Goal: Task Accomplishment & Management: Manage account settings

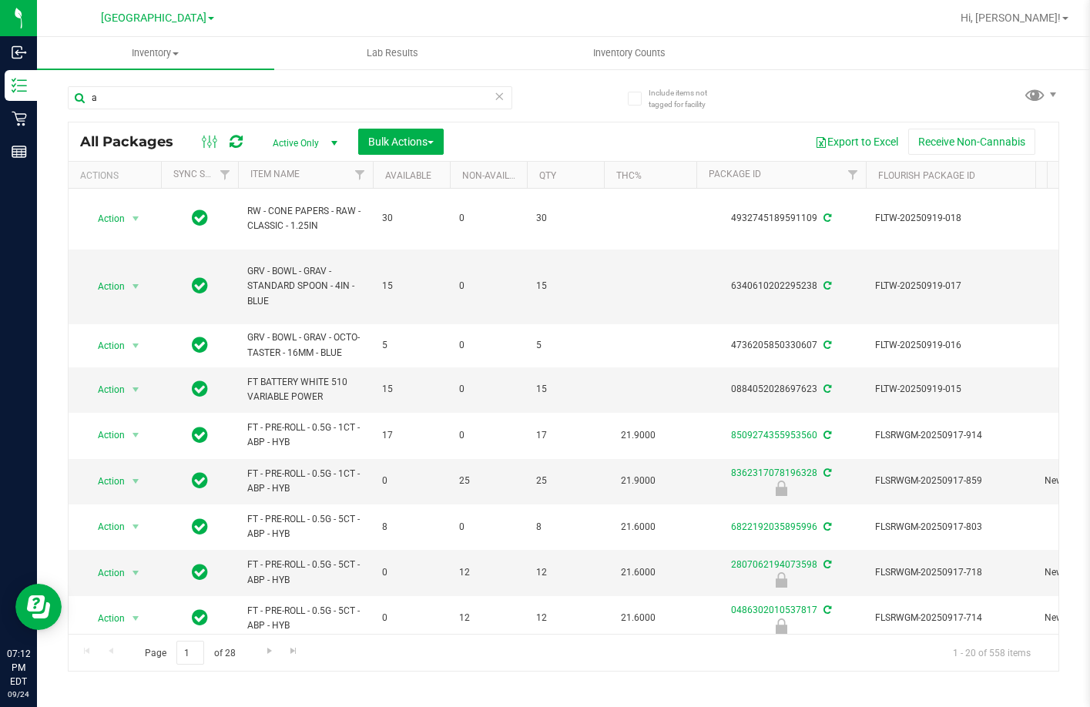
type input "a"
click at [139, 92] on input "a" at bounding box center [290, 97] width 445 height 23
click at [1037, 18] on span "Hi, [PERSON_NAME]!" at bounding box center [1011, 18] width 100 height 12
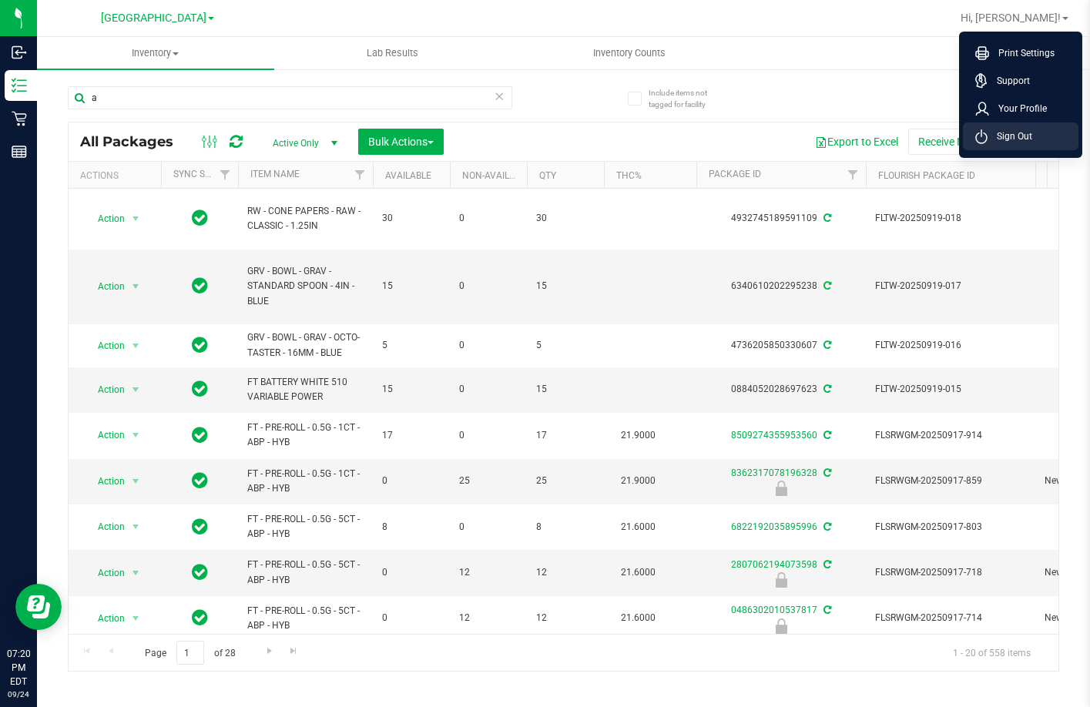
click at [1042, 127] on li "Sign Out" at bounding box center [1021, 137] width 116 height 28
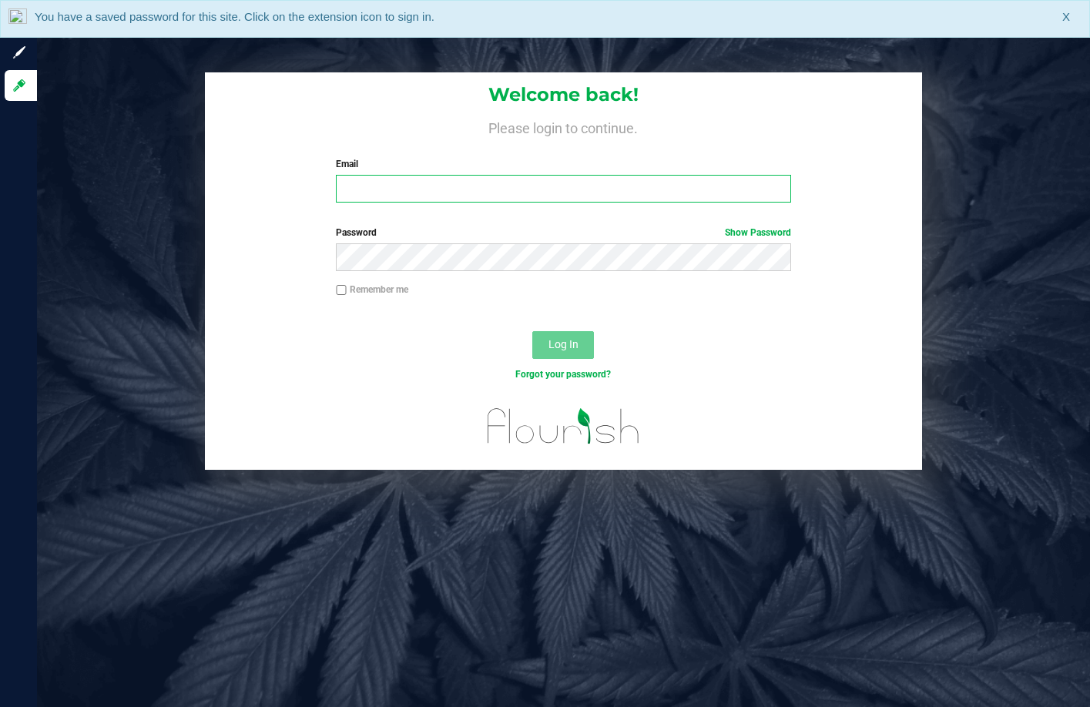
click at [610, 185] on input "Email" at bounding box center [563, 189] width 455 height 28
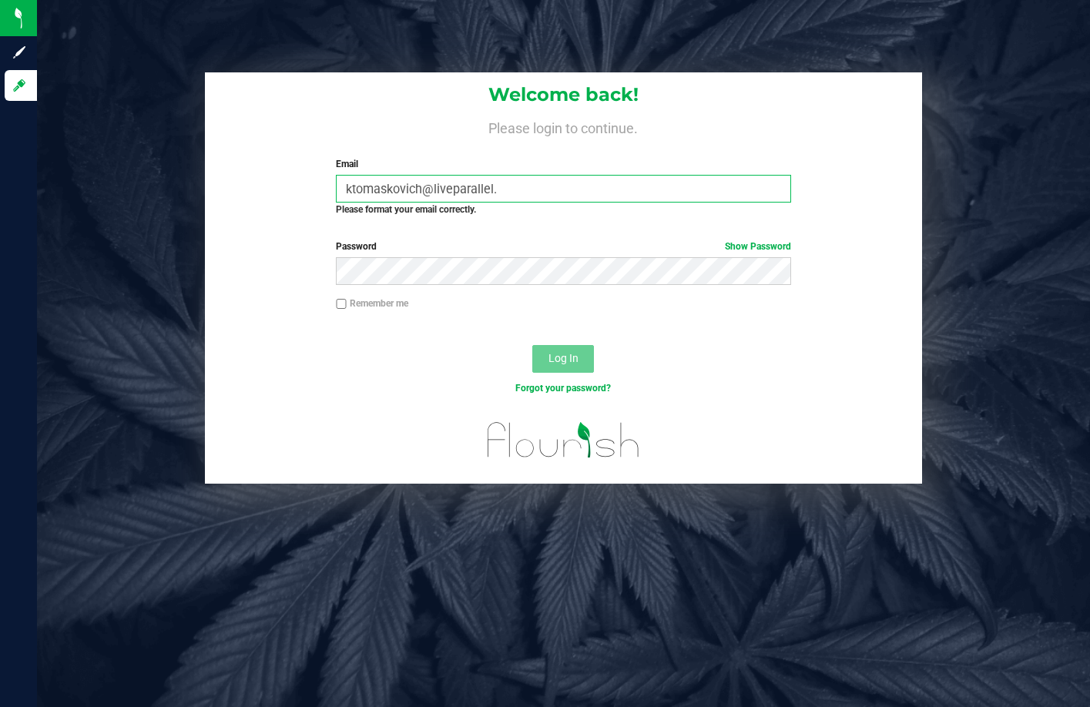
type input "ktomaskovich@liveparallel."
